Goal: Task Accomplishment & Management: Complete application form

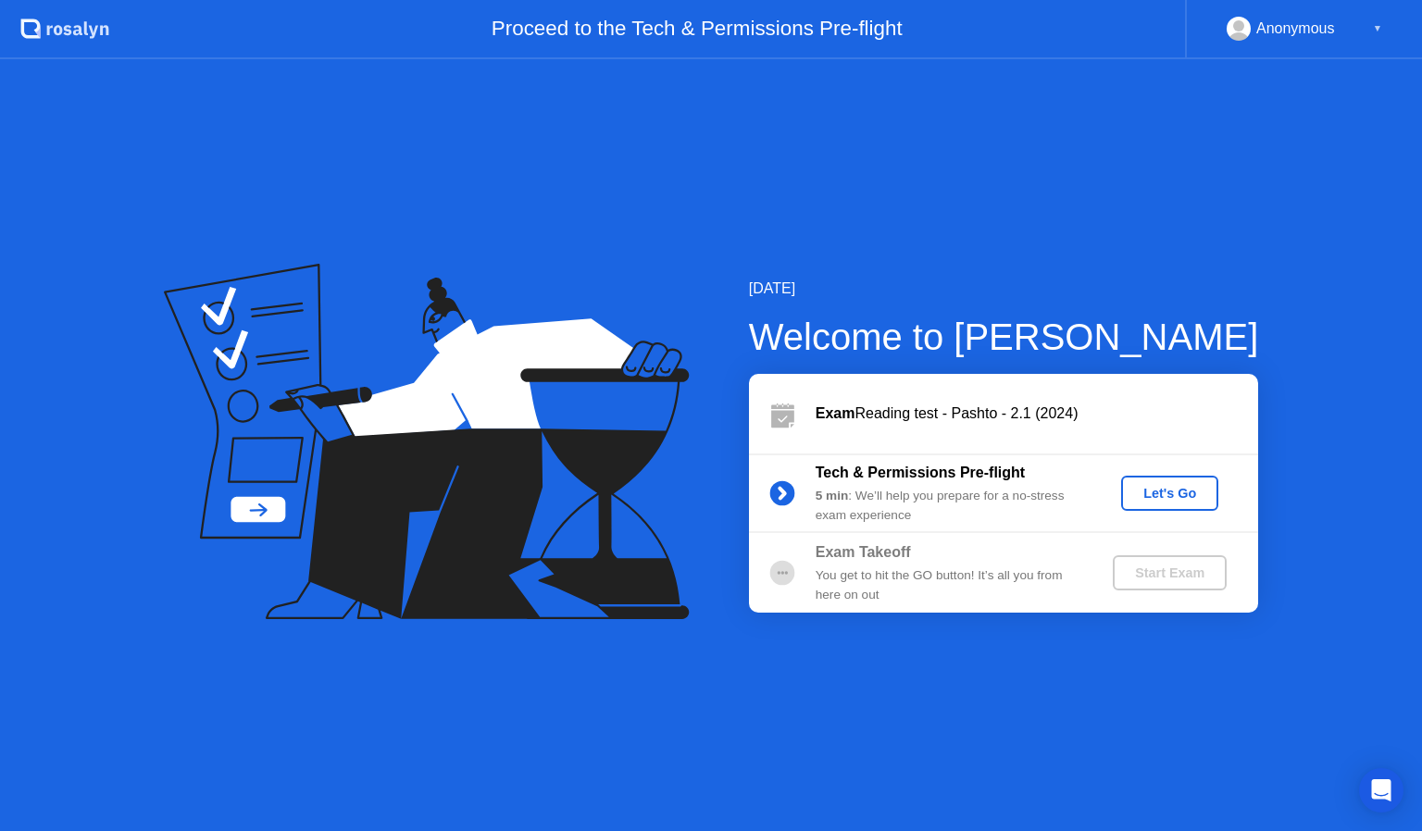
click at [1155, 499] on div "Let's Go" at bounding box center [1169, 493] width 82 height 15
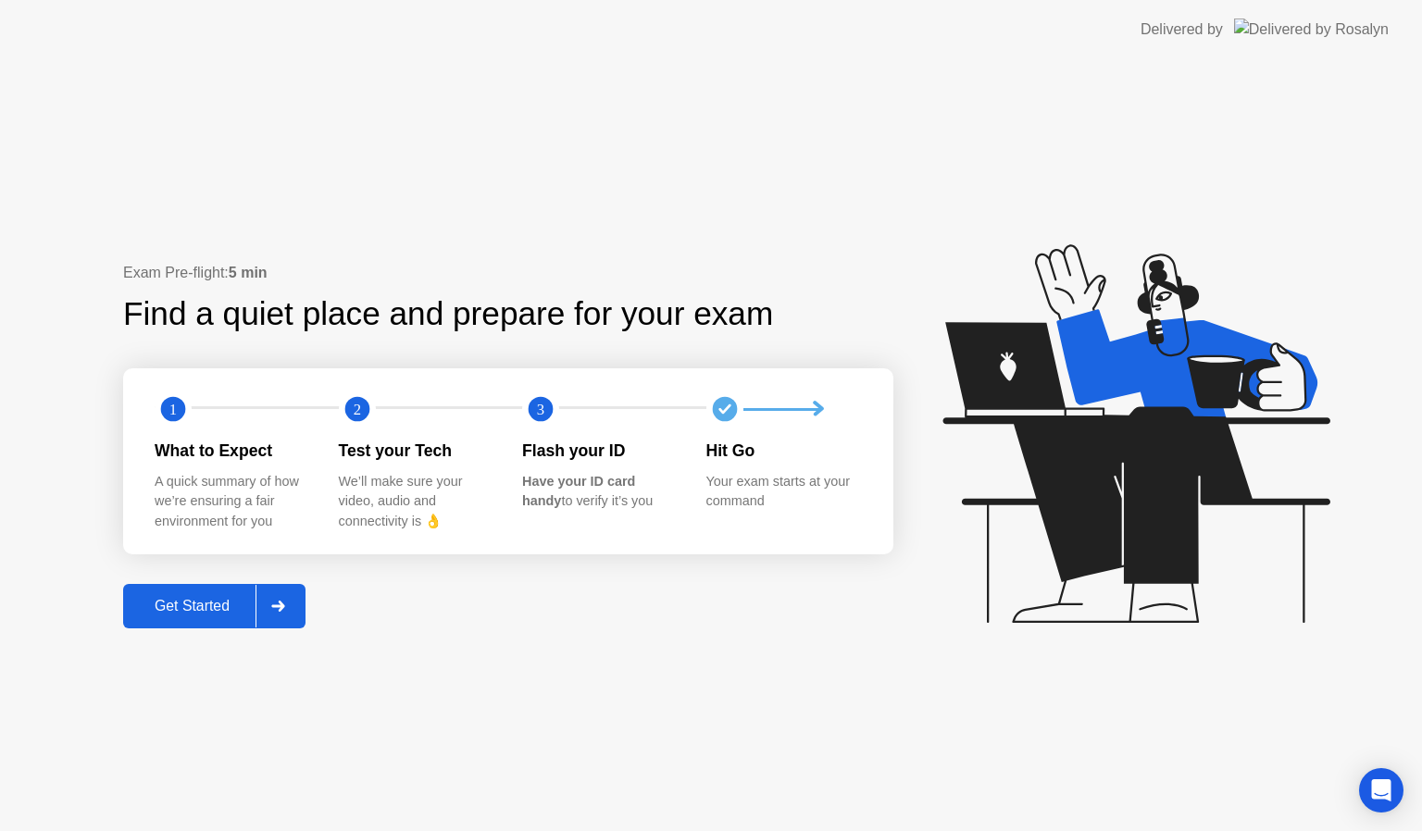
click at [290, 601] on div at bounding box center [277, 606] width 44 height 43
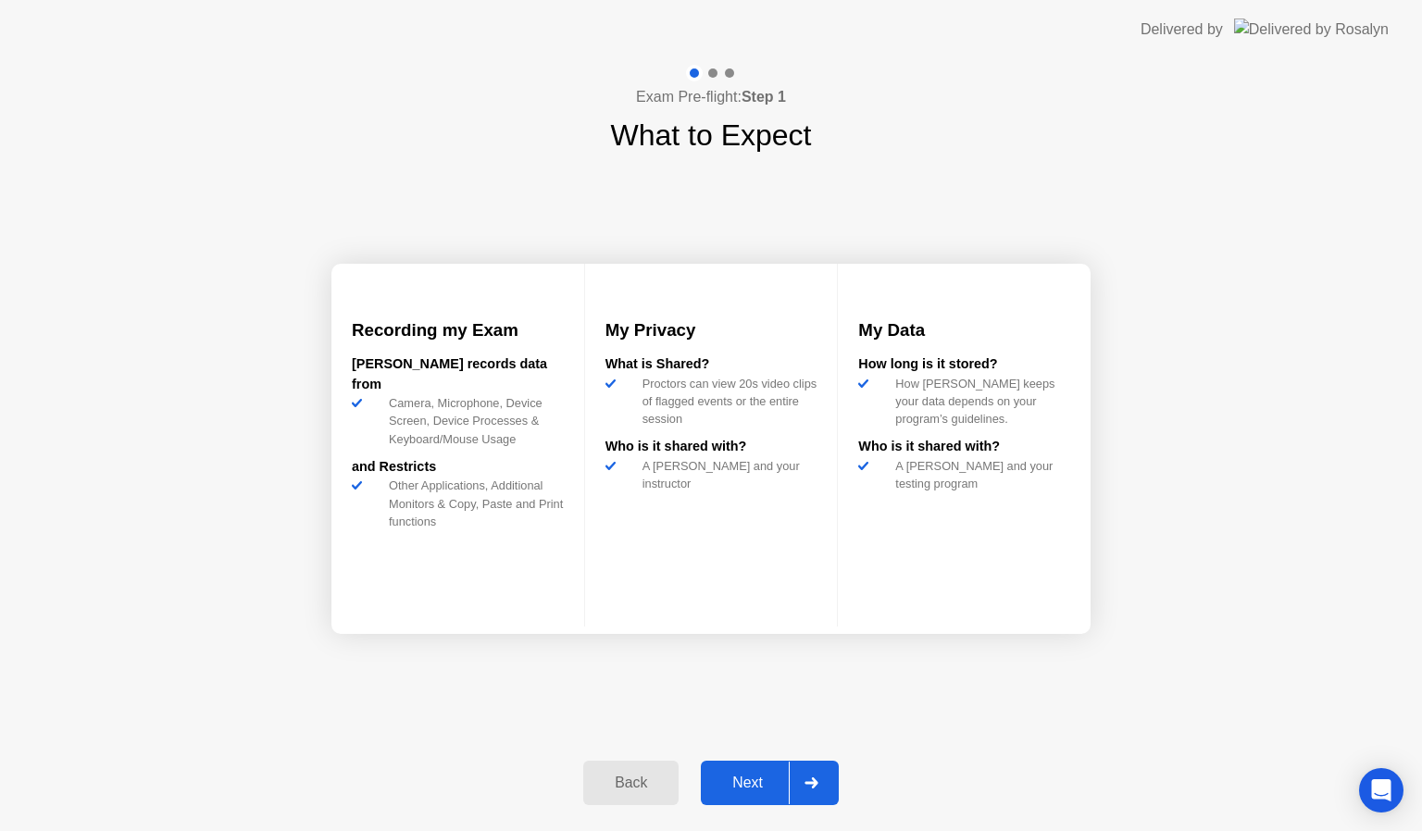
click at [822, 790] on div at bounding box center [811, 783] width 44 height 43
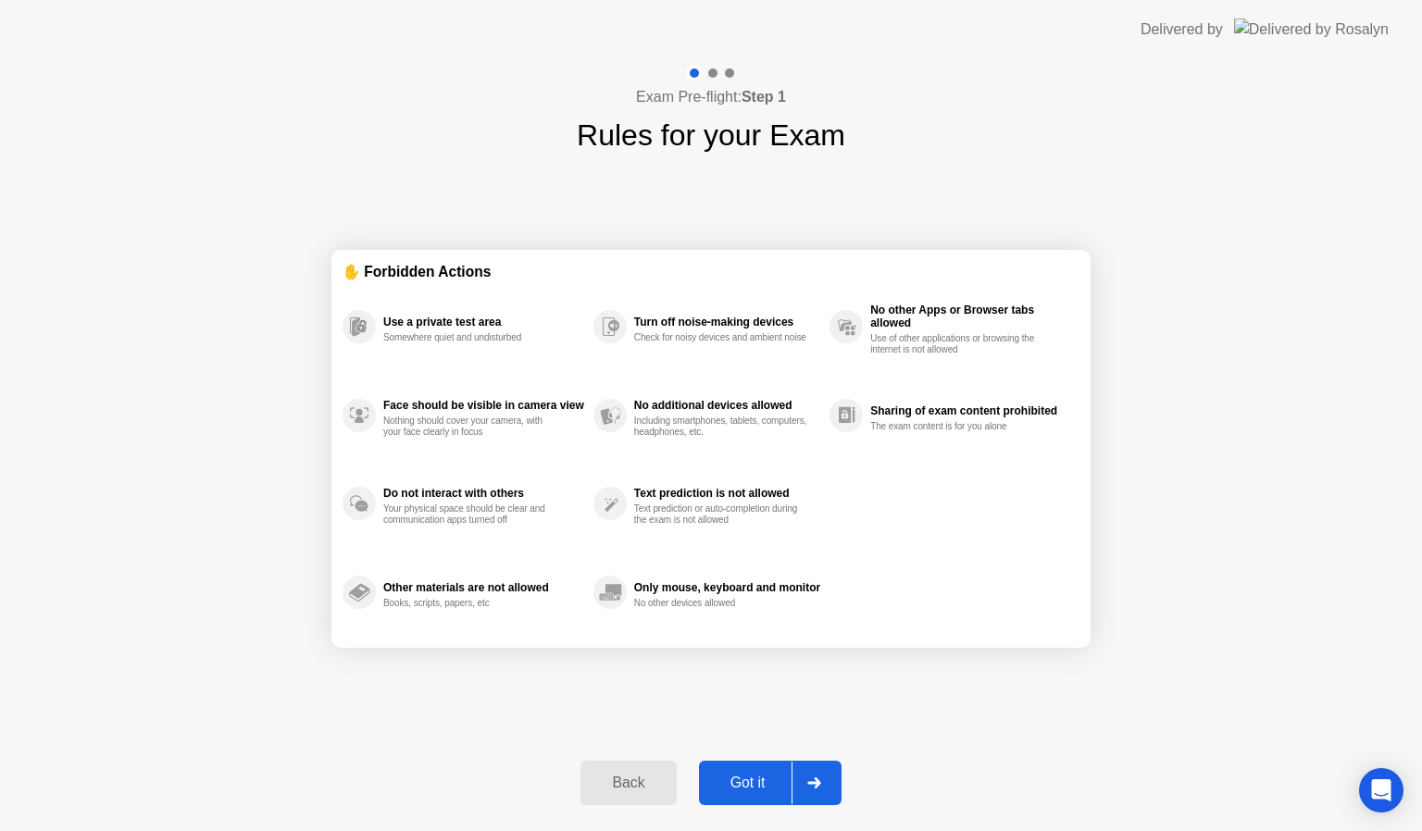
click at [822, 790] on div at bounding box center [813, 783] width 44 height 43
select select "**********"
select select "*******"
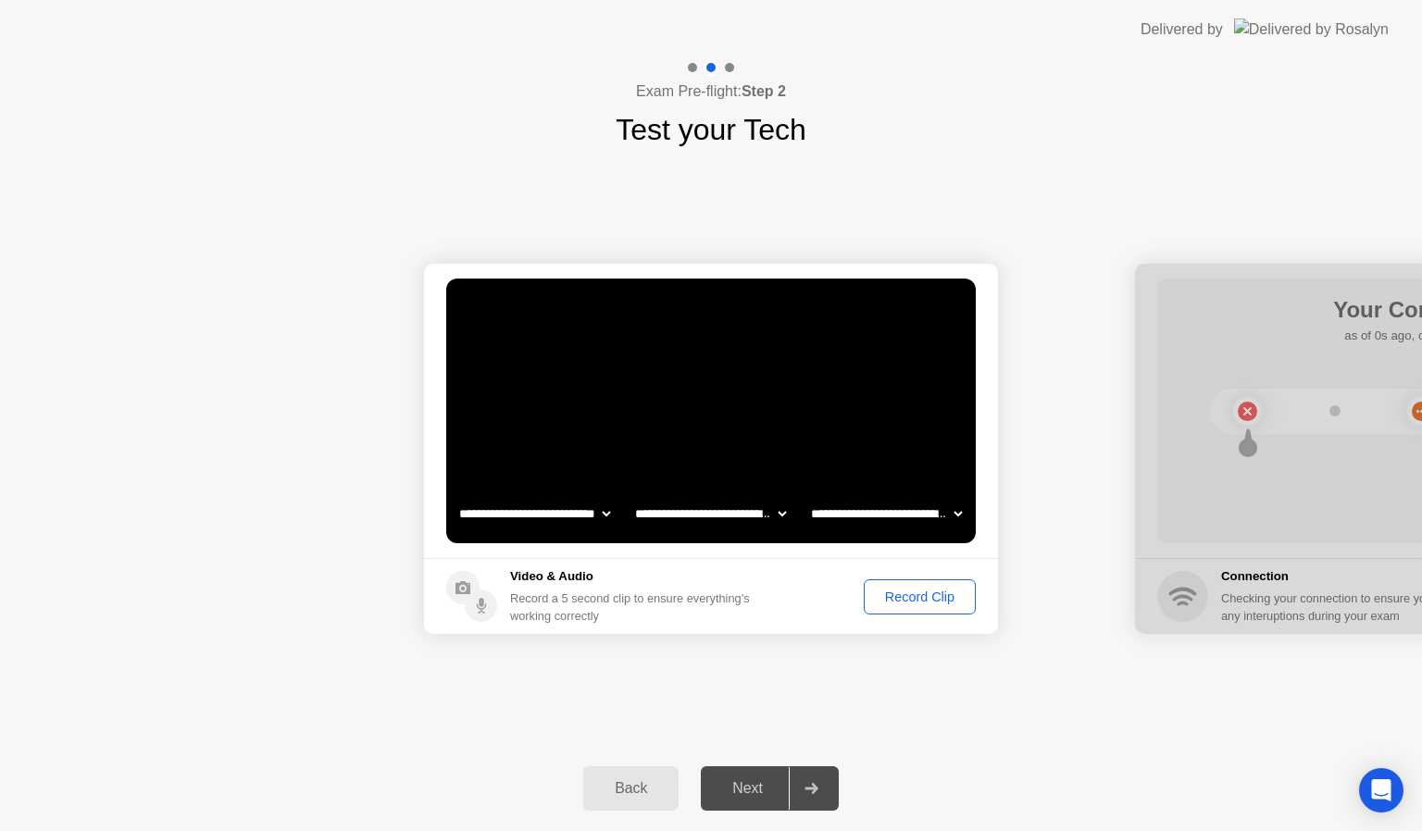
click at [909, 585] on button "Record Clip" at bounding box center [919, 596] width 112 height 35
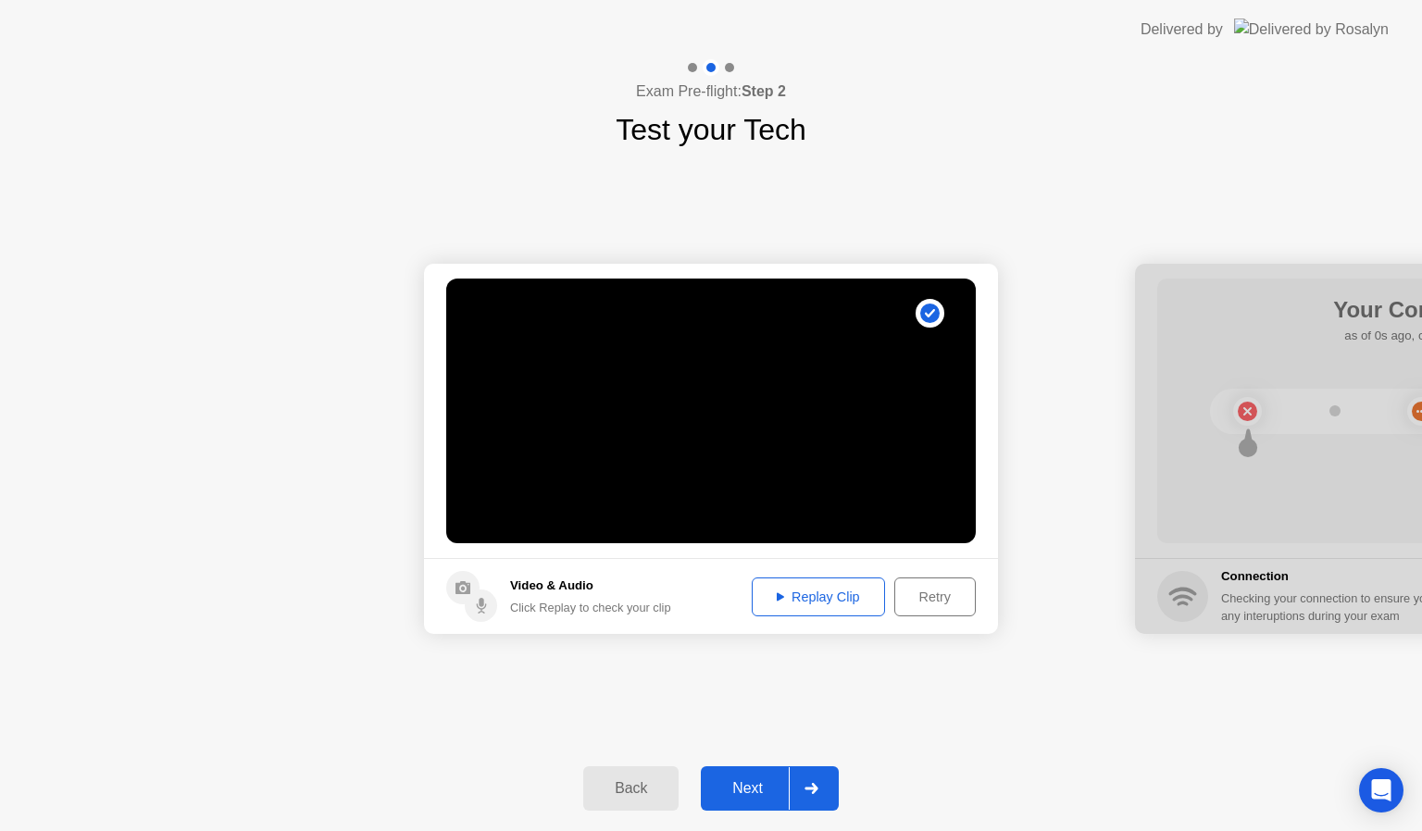
click at [822, 789] on div at bounding box center [811, 788] width 44 height 43
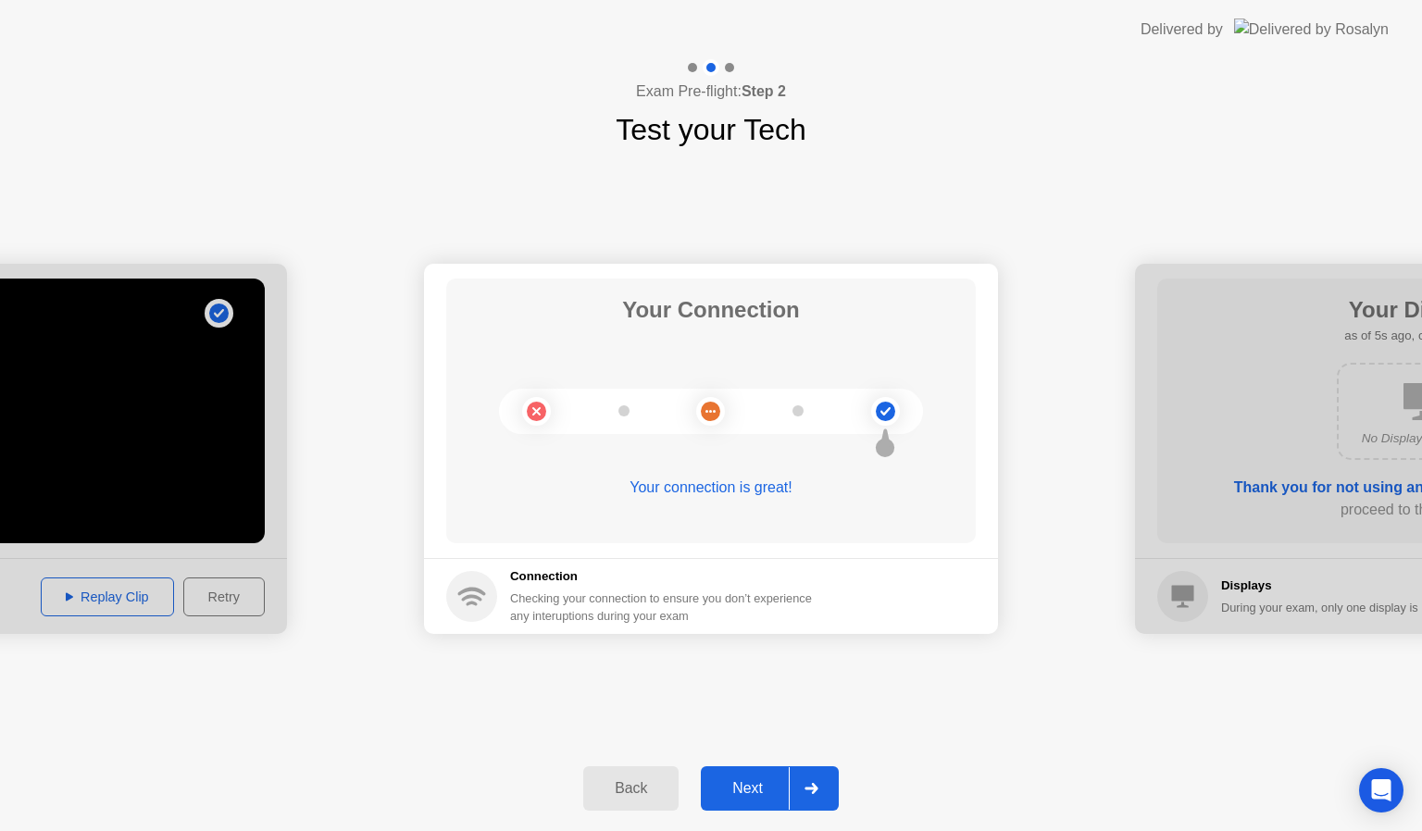
click at [822, 789] on div at bounding box center [811, 788] width 44 height 43
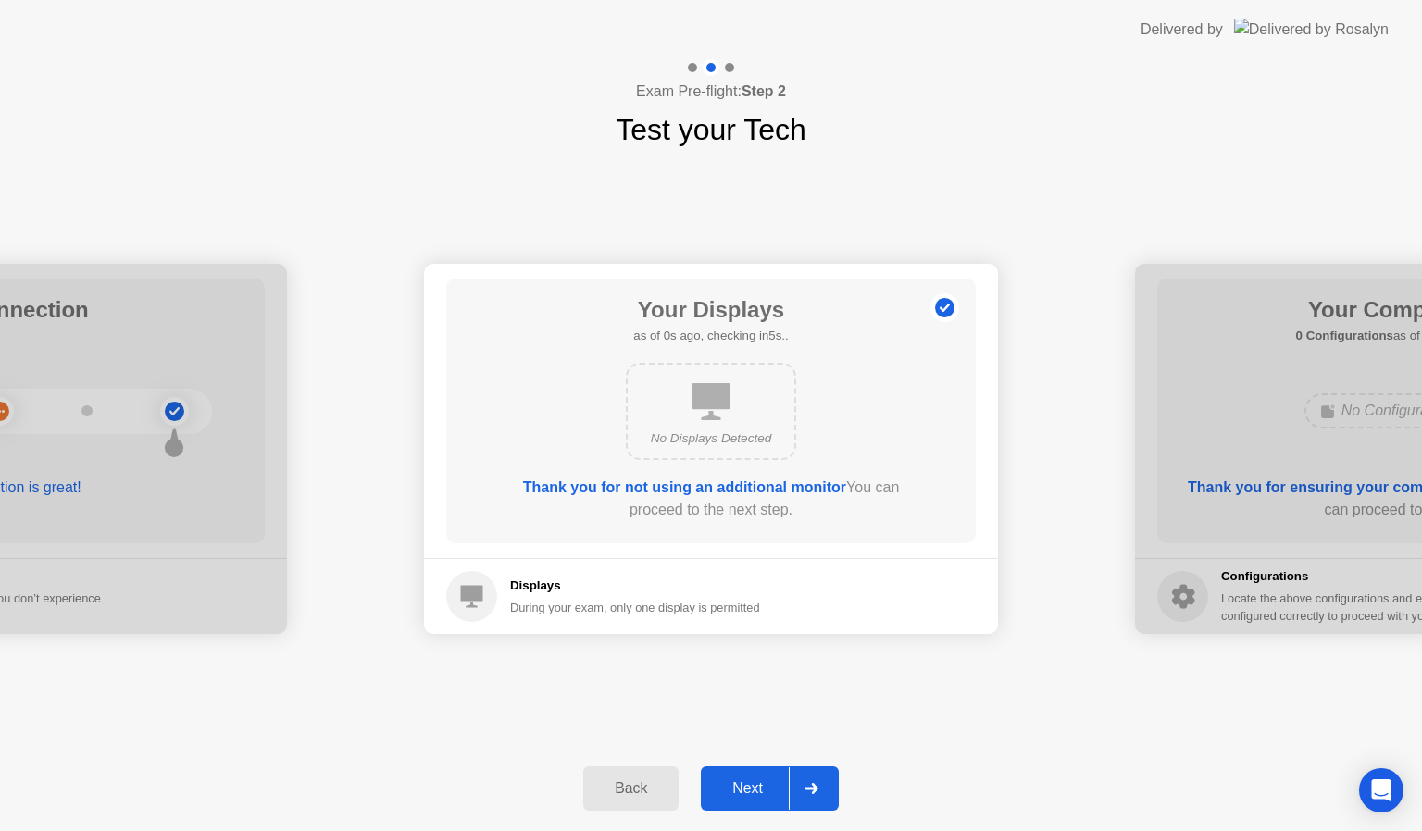
click at [822, 789] on div at bounding box center [811, 788] width 44 height 43
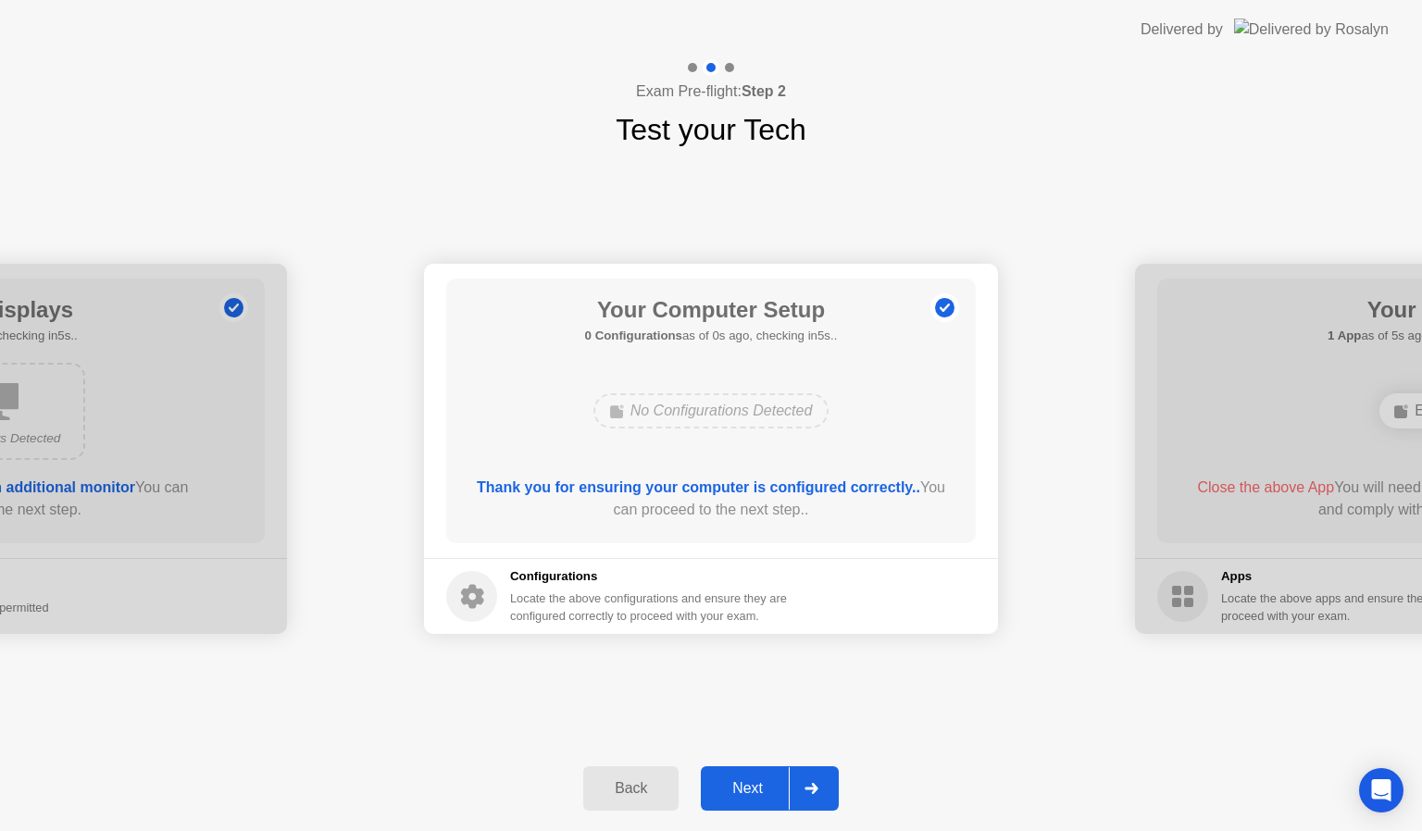
click at [822, 789] on div at bounding box center [811, 788] width 44 height 43
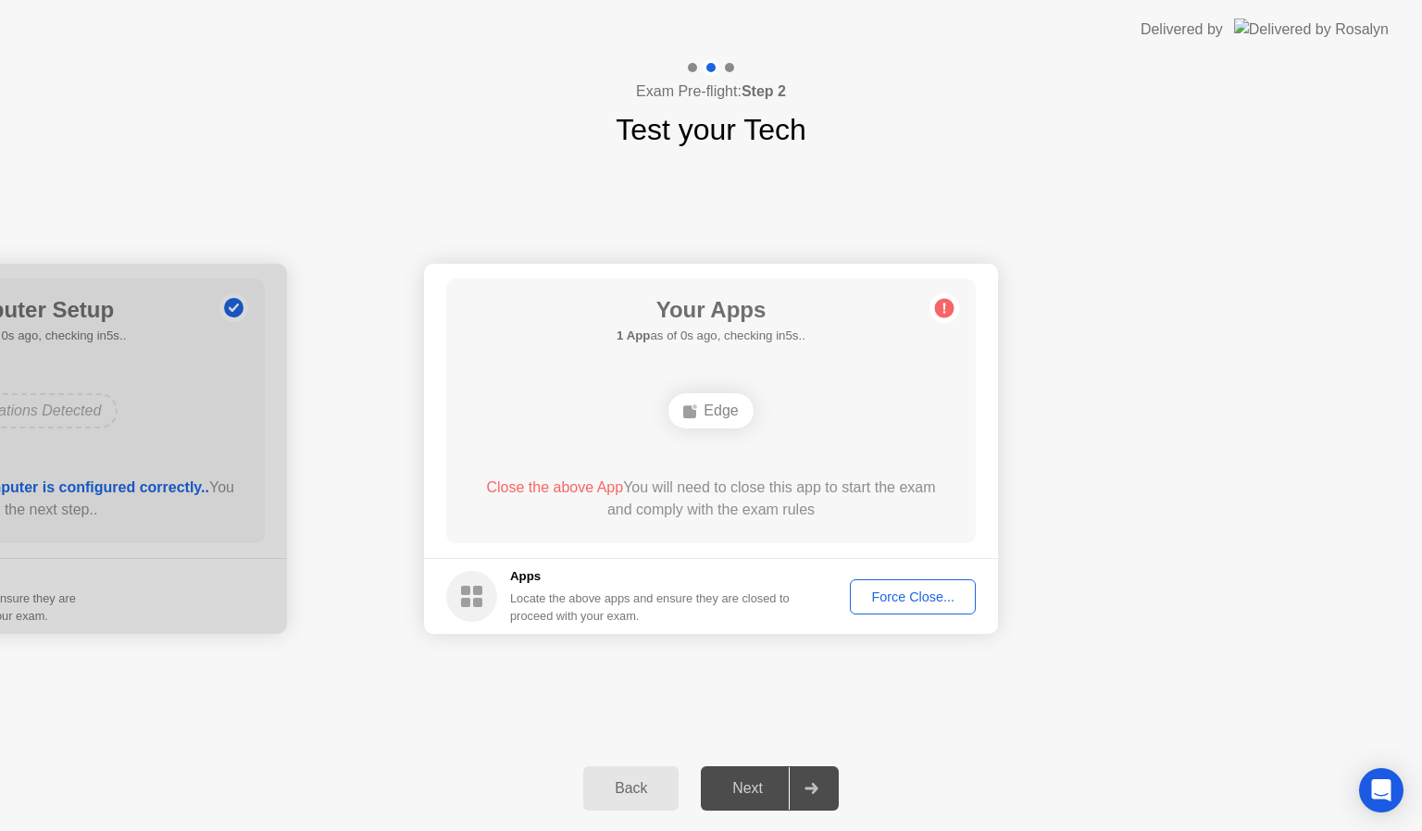
click at [903, 599] on div "Force Close..." at bounding box center [912, 597] width 113 height 15
click at [938, 582] on button "Force Close..." at bounding box center [913, 596] width 126 height 35
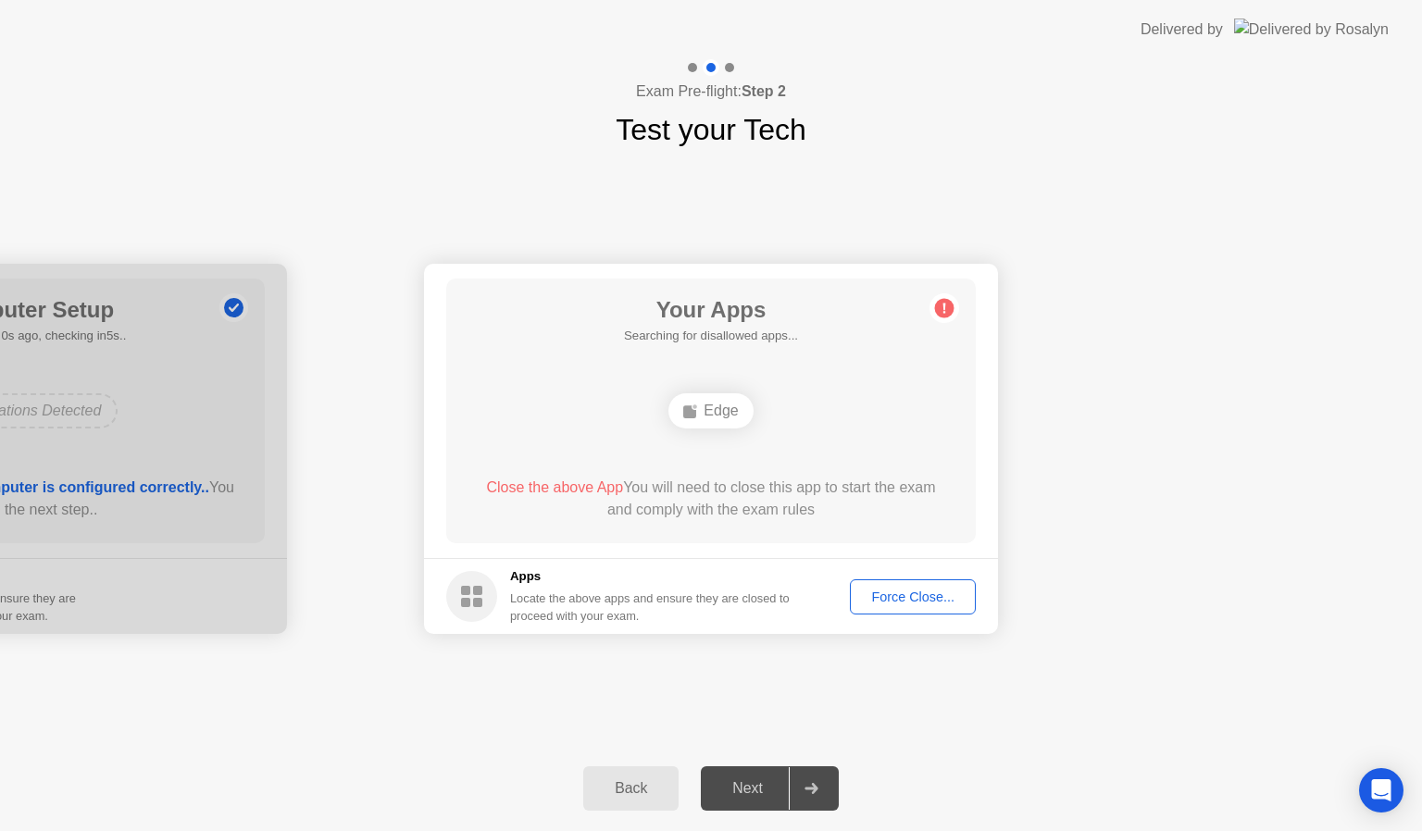
click at [937, 601] on div "Force Close..." at bounding box center [912, 597] width 113 height 15
click at [909, 582] on button "Force Close..." at bounding box center [913, 596] width 126 height 35
click at [906, 600] on div "Force Close..." at bounding box center [912, 597] width 113 height 15
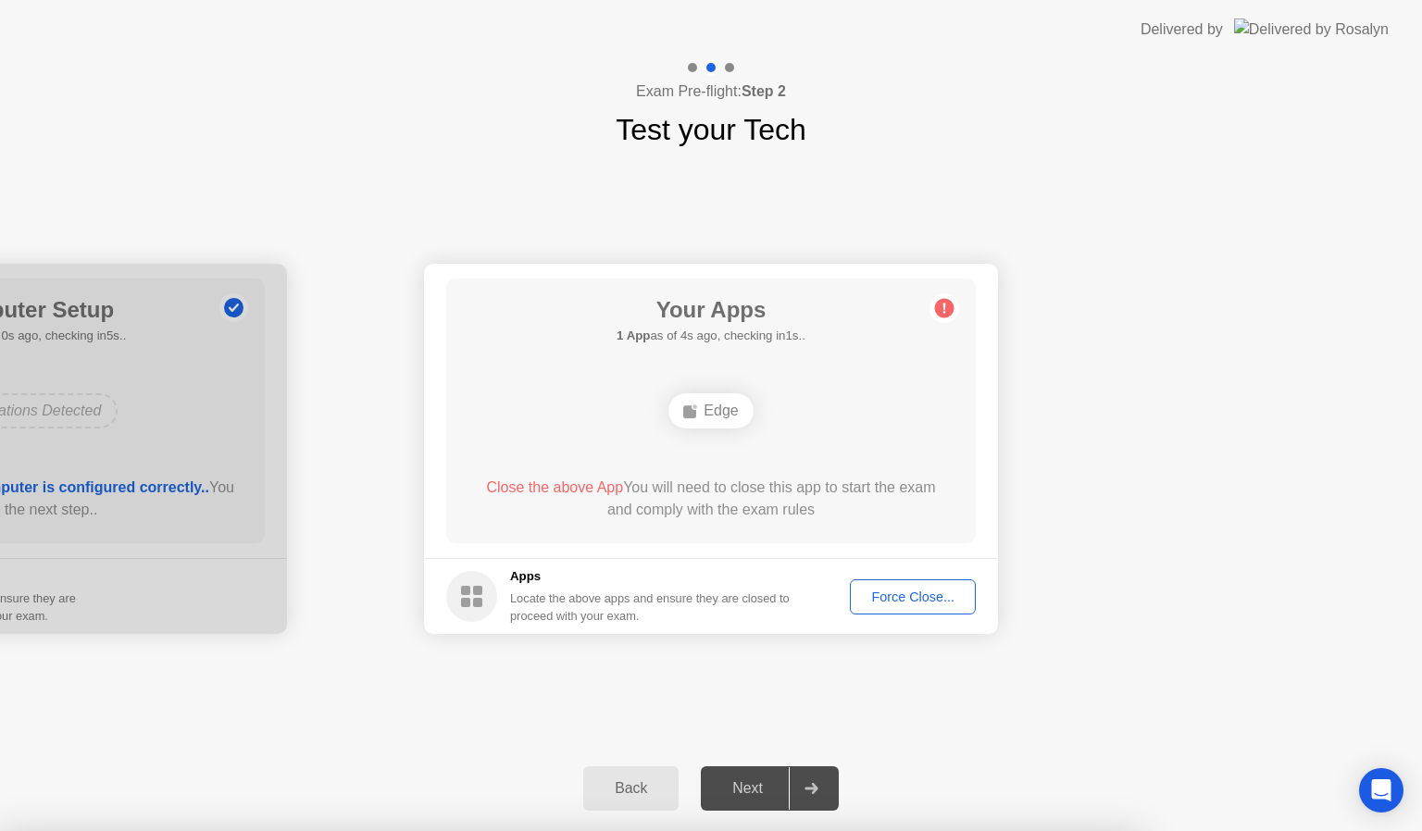
click at [913, 591] on div "Force Close..." at bounding box center [912, 597] width 113 height 15
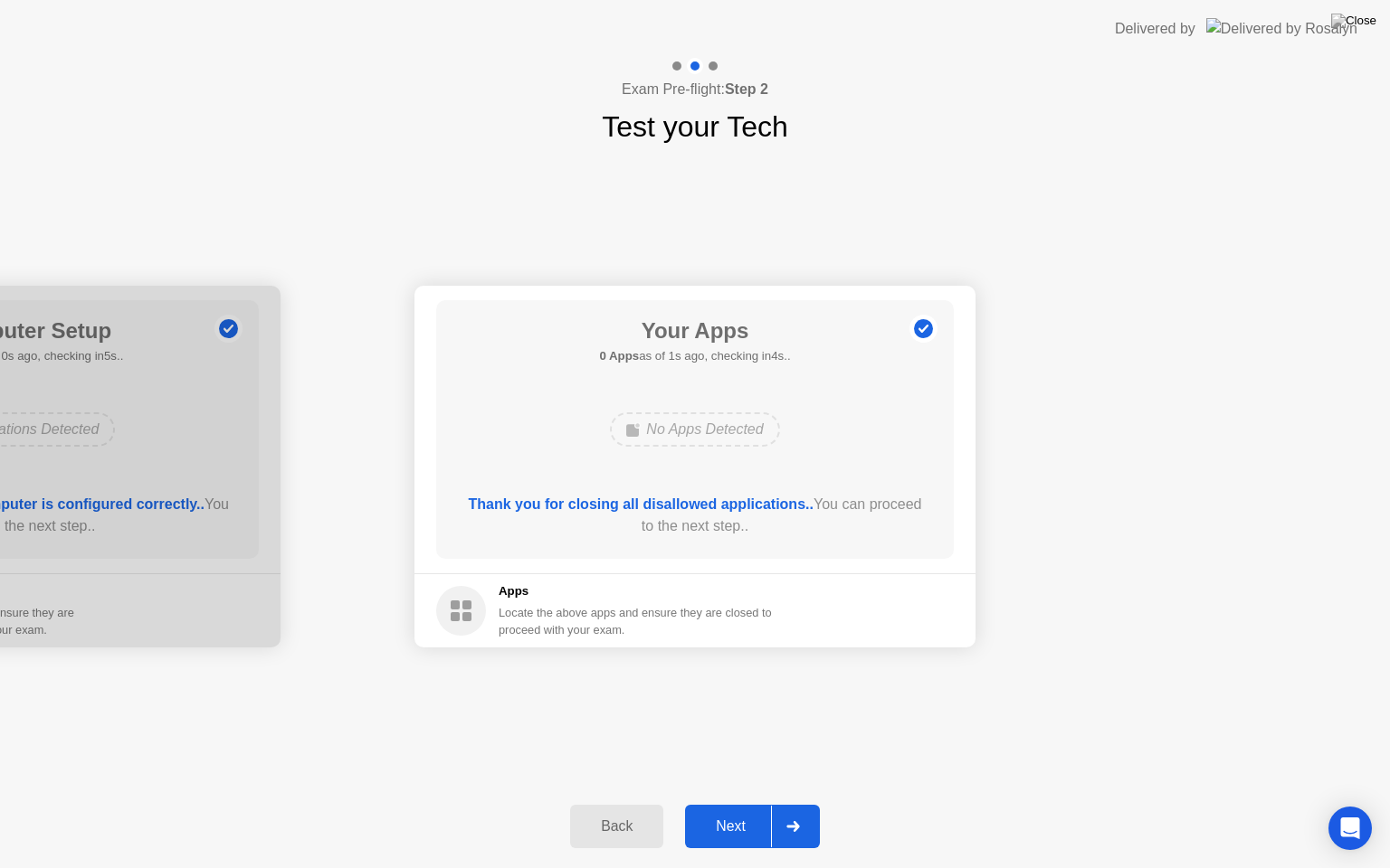
click at [806, 811] on div at bounding box center [793, 827] width 43 height 42
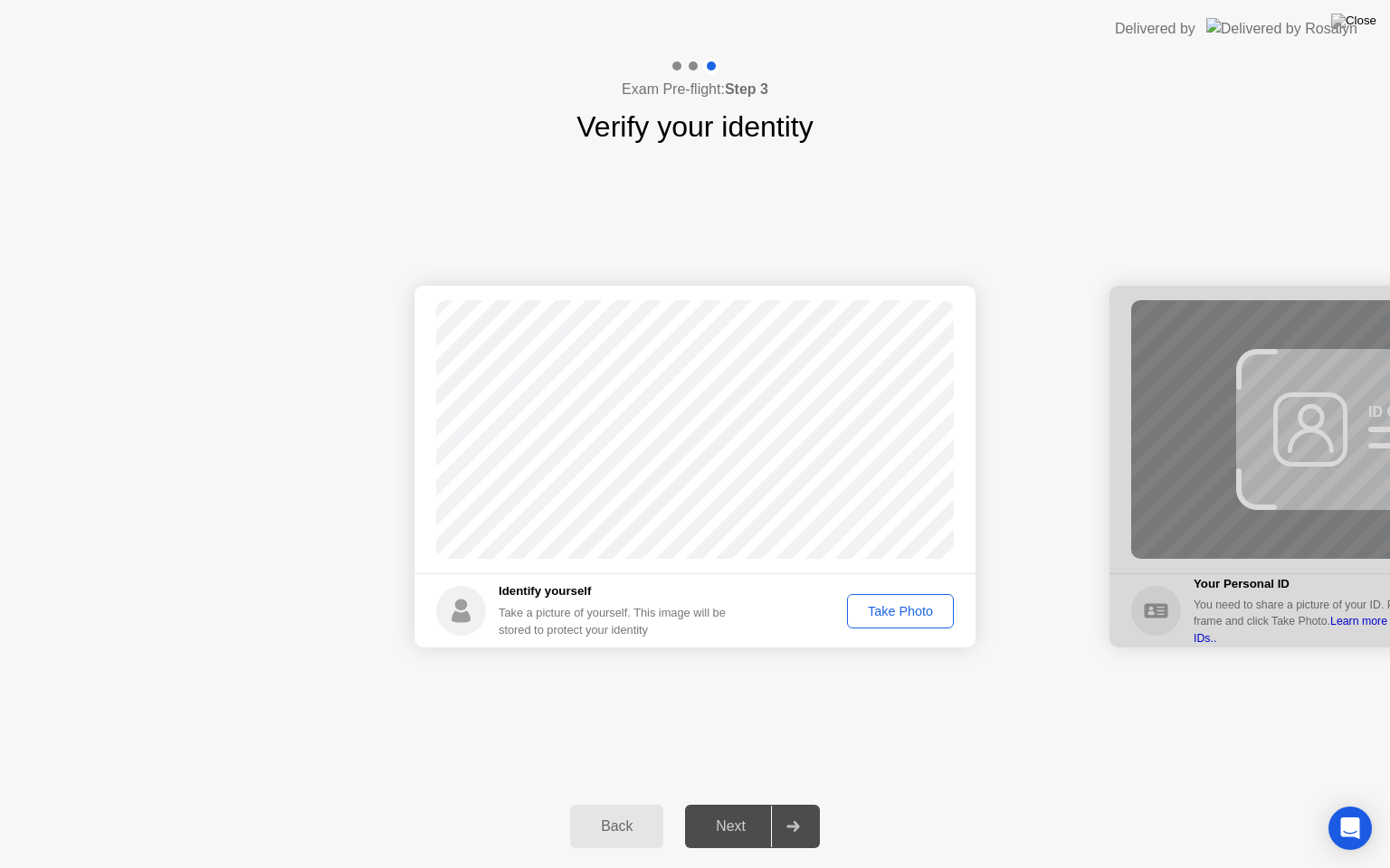
click at [916, 610] on div "Take Photo" at bounding box center [900, 611] width 94 height 15
click at [810, 811] on div at bounding box center [793, 827] width 43 height 42
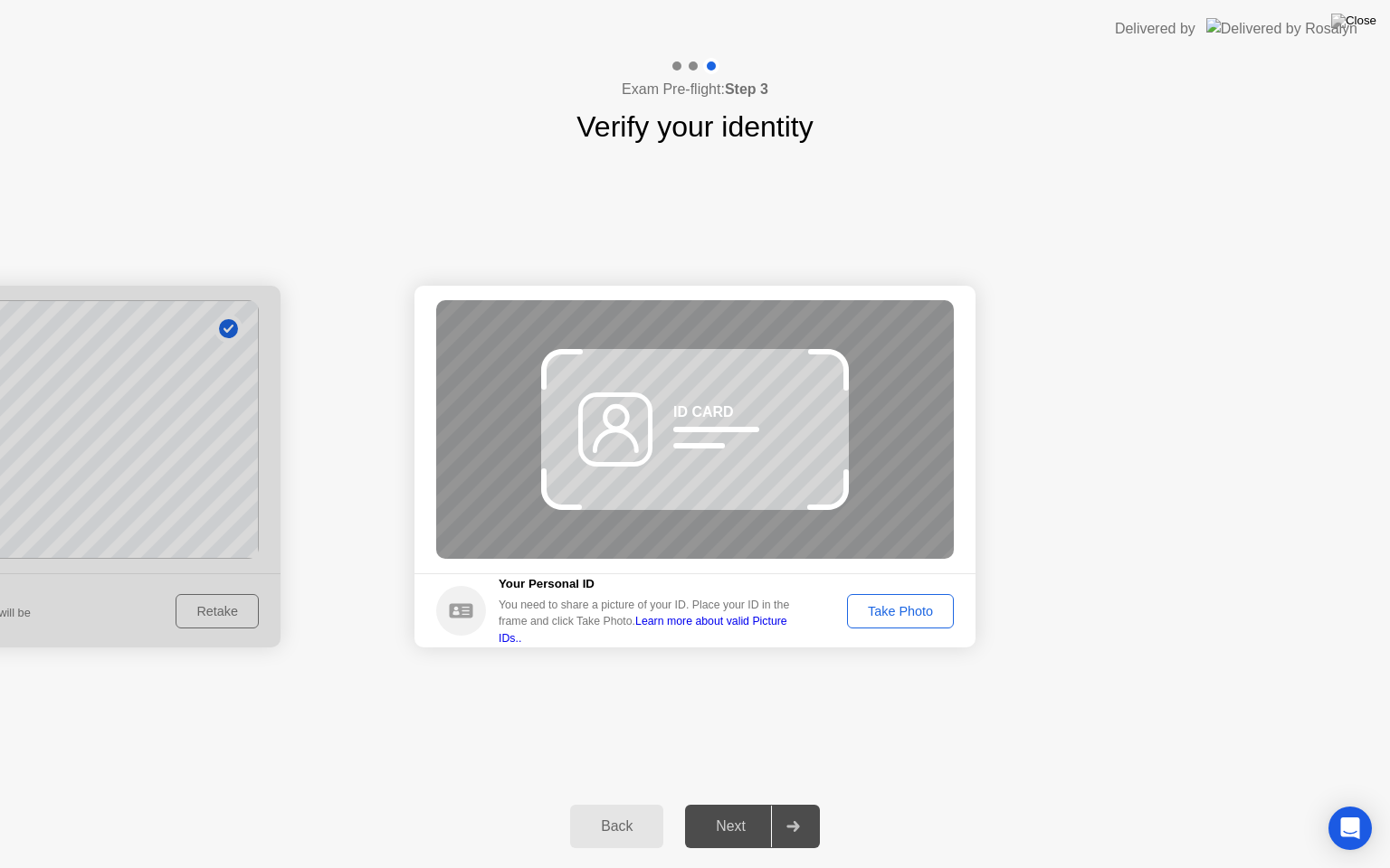
click at [875, 604] on div "Take Photo" at bounding box center [900, 611] width 94 height 15
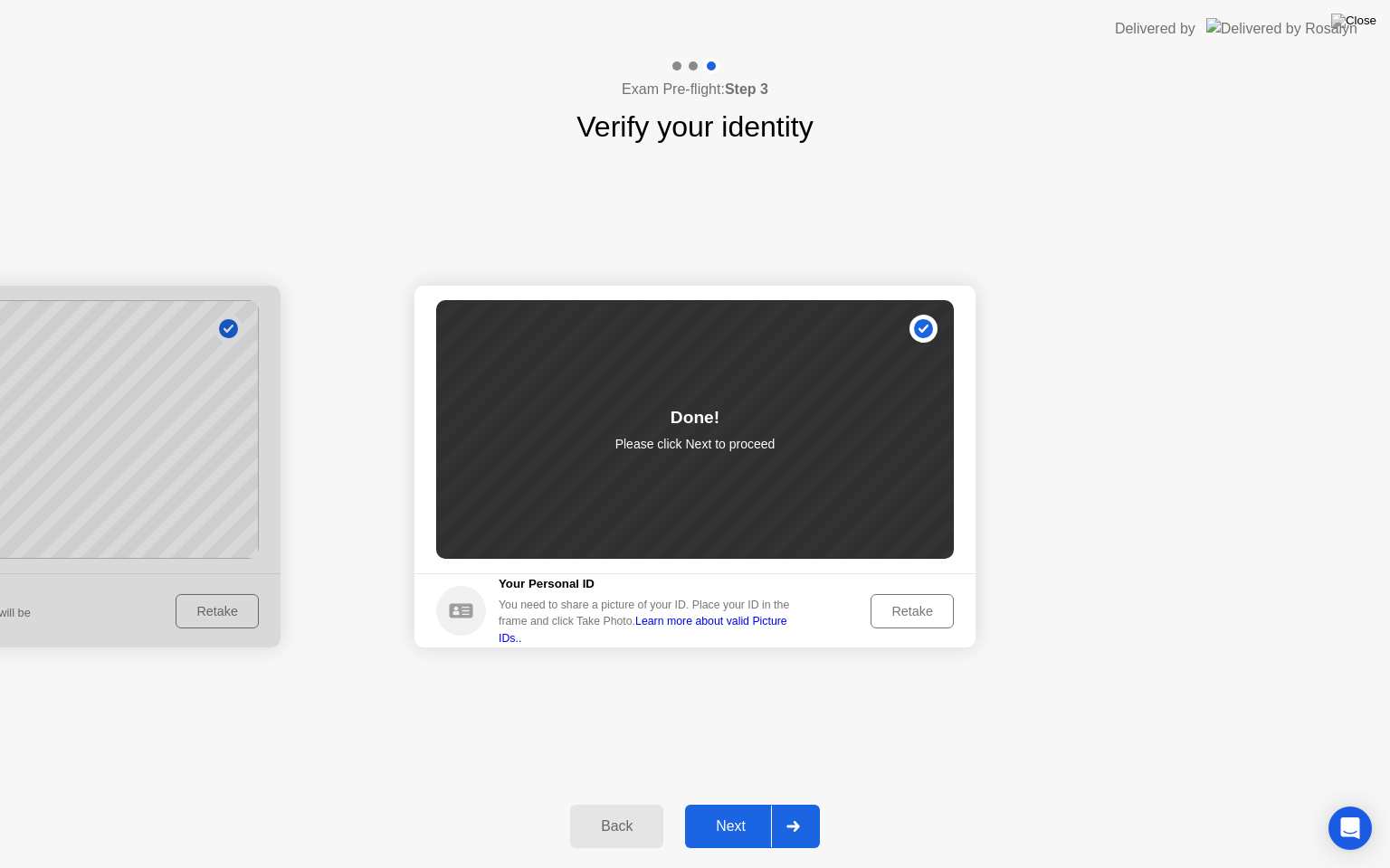
click at [798, 811] on div at bounding box center [793, 827] width 43 height 42
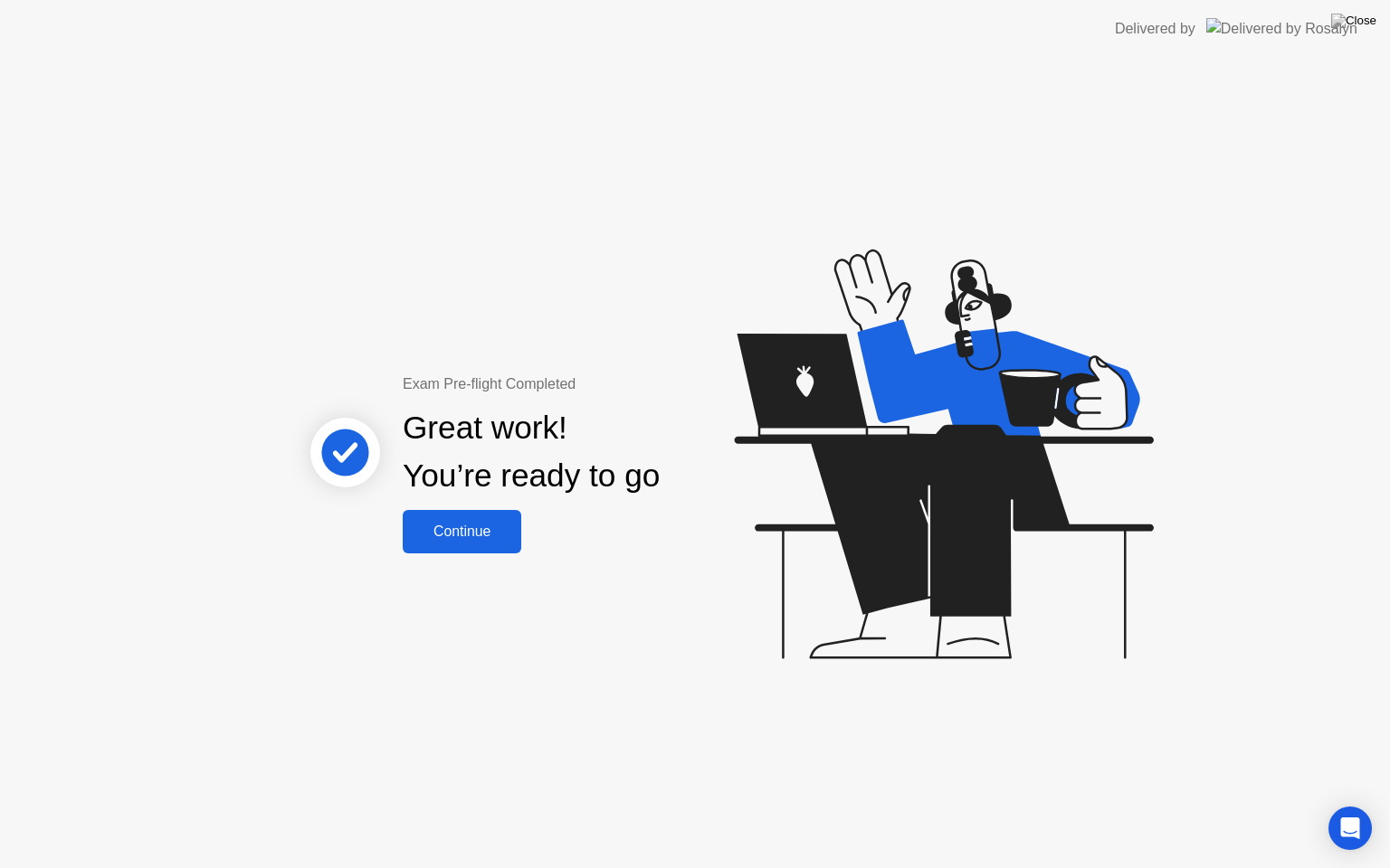
click at [413, 528] on div "Continue" at bounding box center [461, 532] width 108 height 17
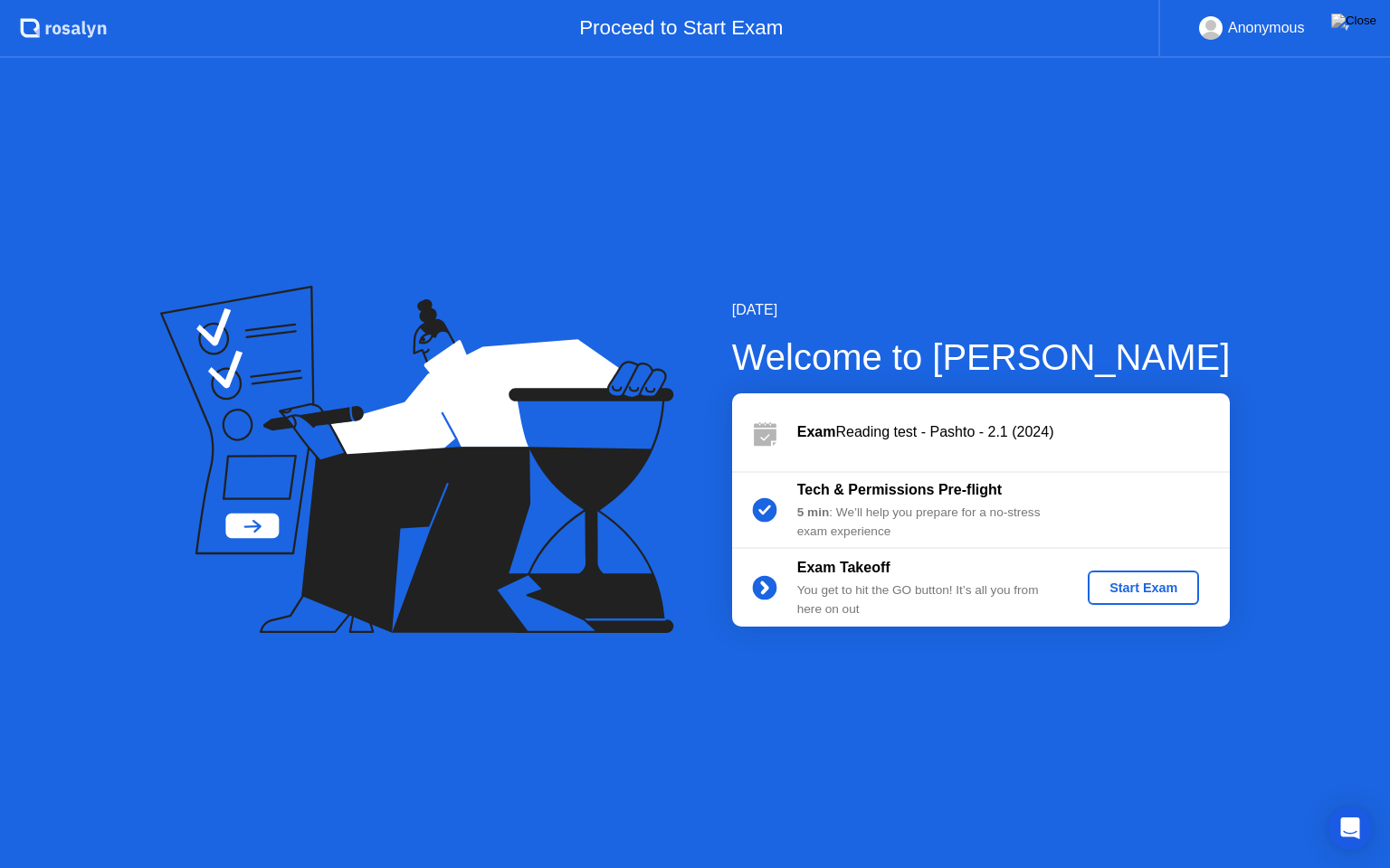
click at [1111, 591] on div "Start Exam" at bounding box center [1143, 587] width 97 height 15
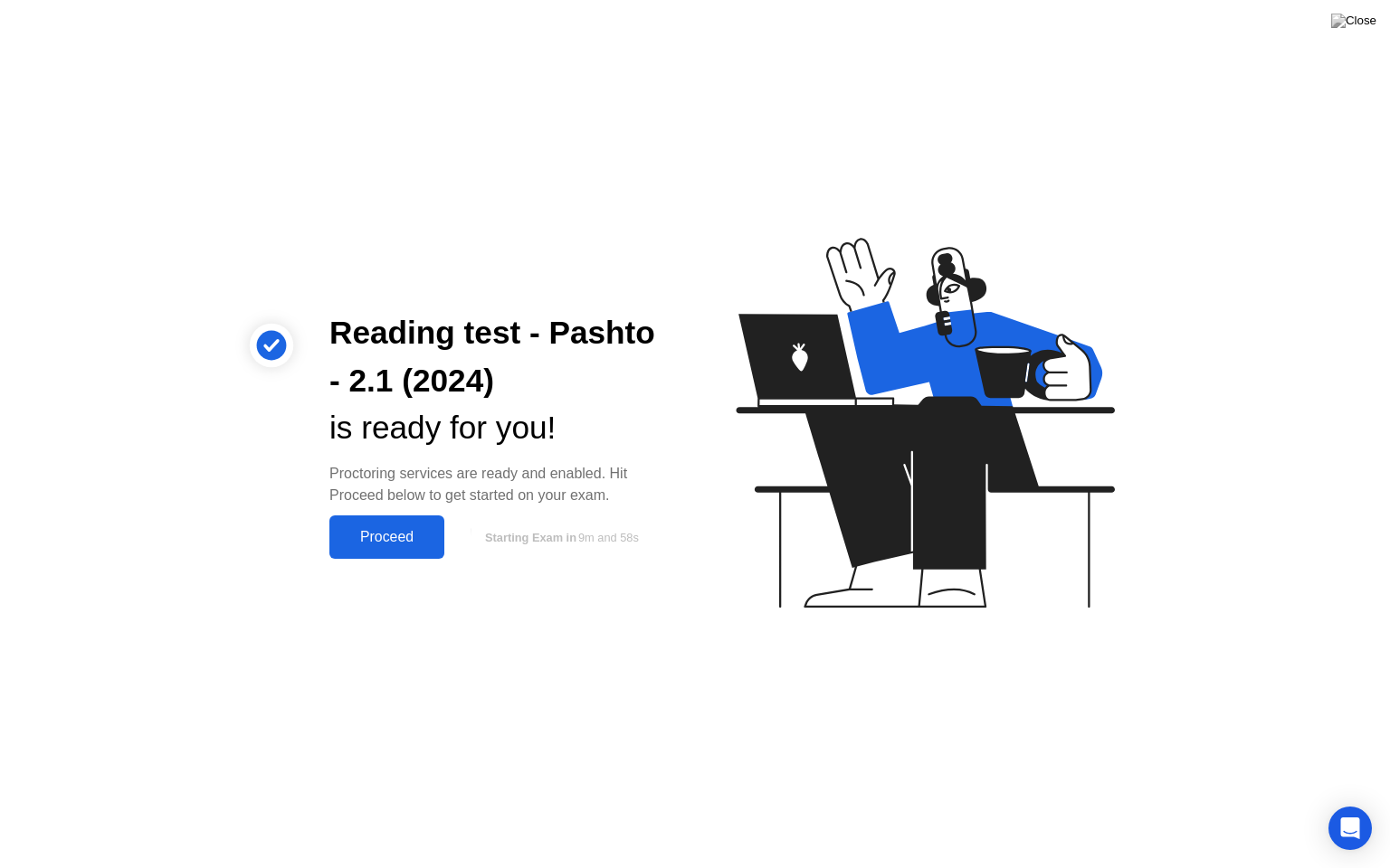
click at [401, 522] on button "Proceed" at bounding box center [387, 538] width 115 height 43
